Goal: Transaction & Acquisition: Book appointment/travel/reservation

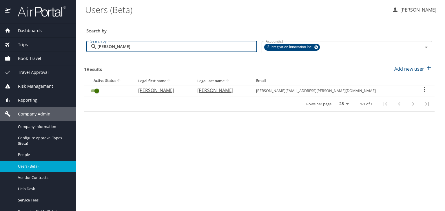
click at [40, 58] on span "Book Travel" at bounding box center [26, 58] width 30 height 6
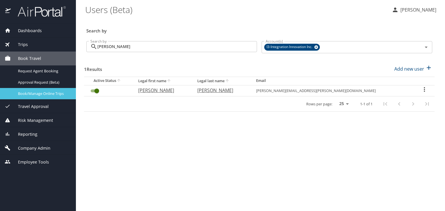
click at [52, 91] on span "Book/Manage Online Trips" at bounding box center [43, 94] width 51 height 6
